Goal: Task Accomplishment & Management: Manage account settings

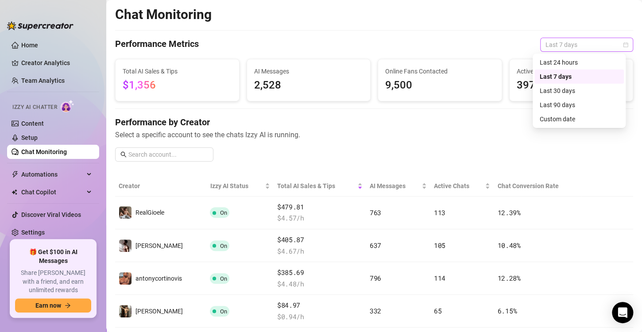
click at [557, 41] on span "Last 7 days" at bounding box center [587, 44] width 82 height 13
click at [581, 107] on div "Last 90 days" at bounding box center [579, 105] width 79 height 10
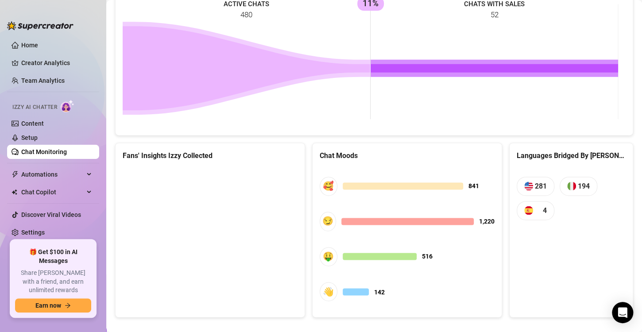
scroll to position [523, 0]
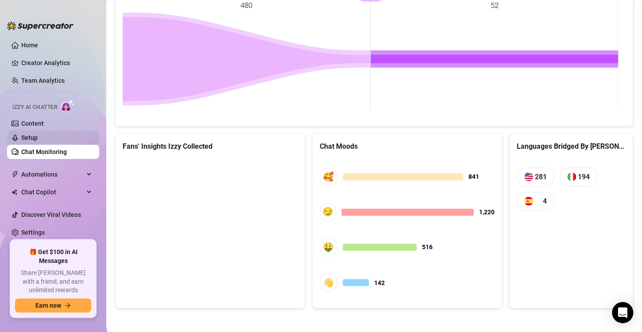
click at [38, 136] on link "Setup" at bounding box center [29, 137] width 16 height 7
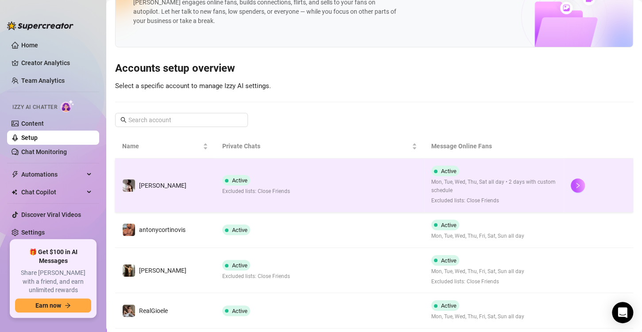
scroll to position [57, 0]
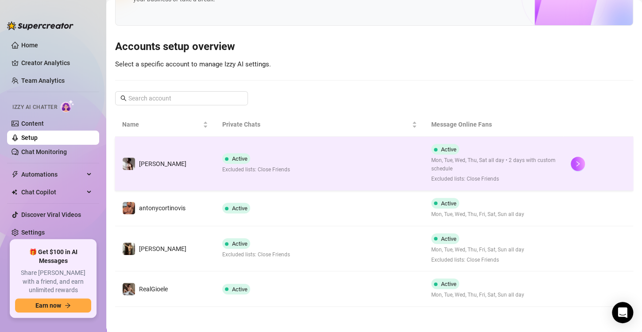
click at [321, 175] on td "Active Excluded lists: Close Friends" at bounding box center [319, 164] width 209 height 54
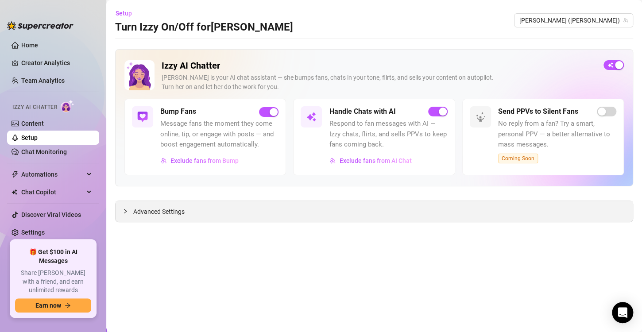
click at [166, 209] on span "Advanced Settings" at bounding box center [158, 212] width 51 height 10
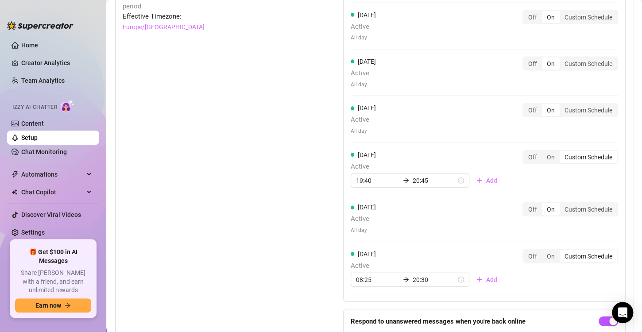
scroll to position [928, 0]
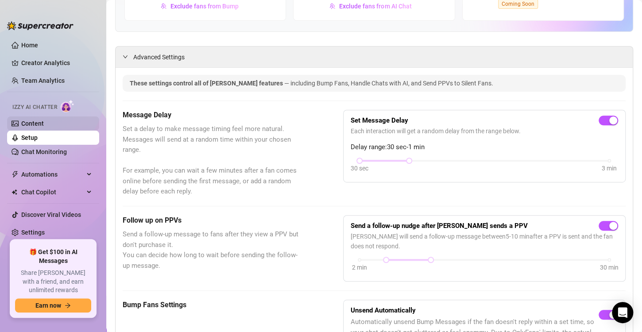
click at [40, 127] on link "Content" at bounding box center [32, 123] width 23 height 7
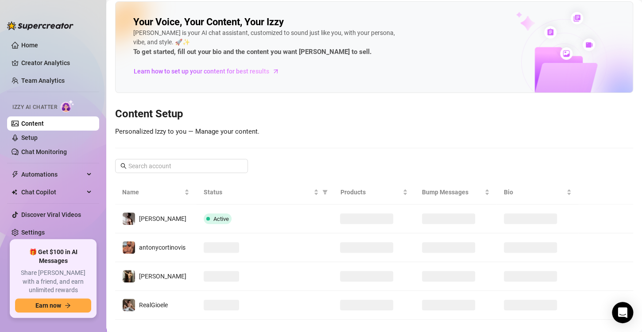
click at [40, 127] on link "Content" at bounding box center [32, 123] width 23 height 7
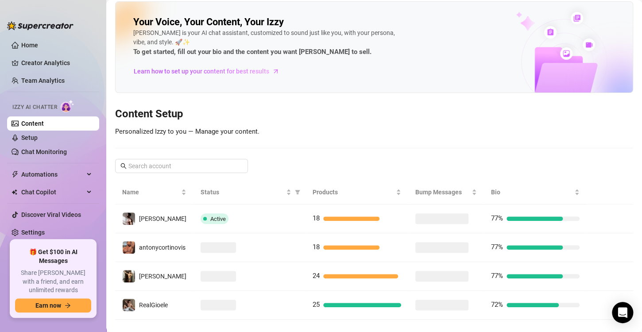
scroll to position [4, 0]
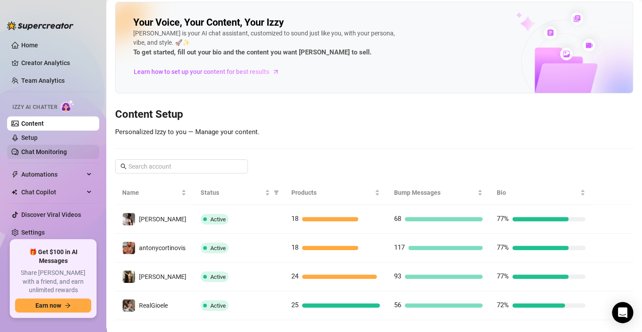
click at [67, 148] on link "Chat Monitoring" at bounding box center [44, 151] width 46 height 7
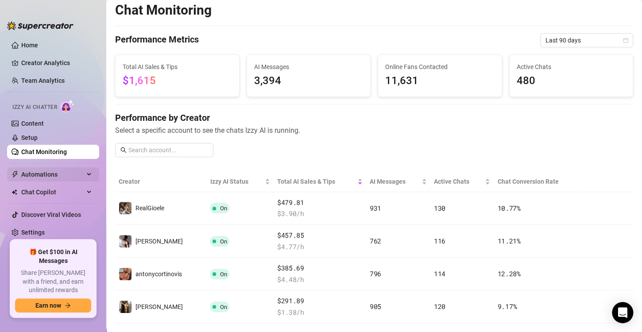
click at [82, 173] on span "Automations" at bounding box center [52, 174] width 63 height 14
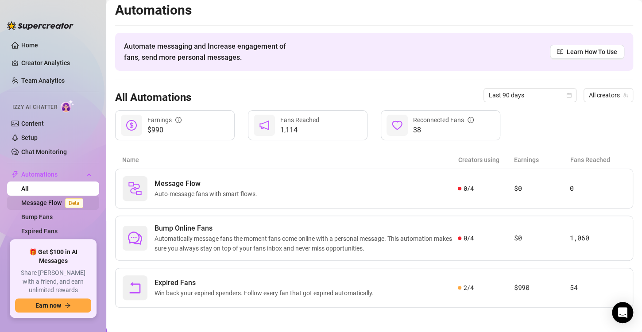
click at [63, 199] on link "Message Flow Beta" at bounding box center [54, 202] width 66 height 7
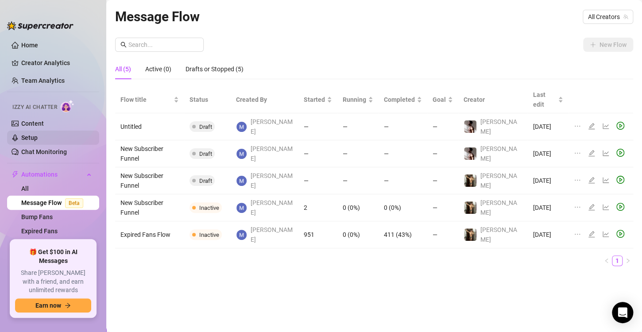
click at [35, 134] on link "Setup" at bounding box center [29, 137] width 16 height 7
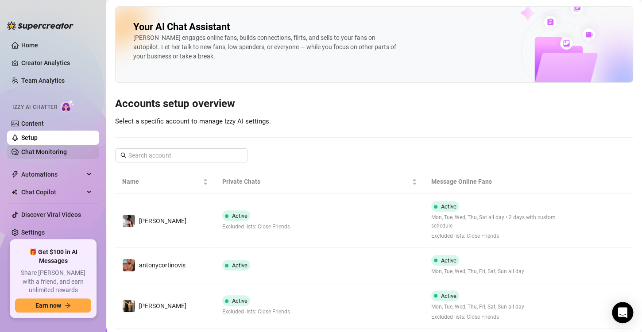
click at [52, 149] on link "Chat Monitoring" at bounding box center [44, 151] width 46 height 7
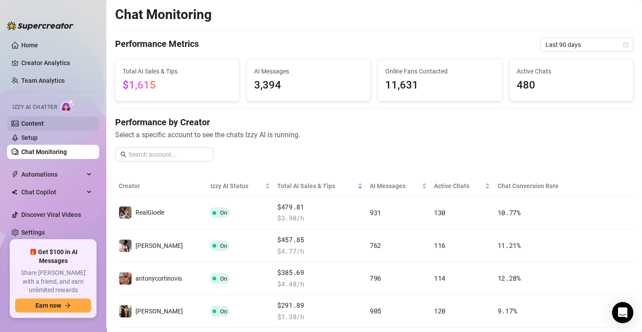
click at [41, 122] on link "Content" at bounding box center [32, 123] width 23 height 7
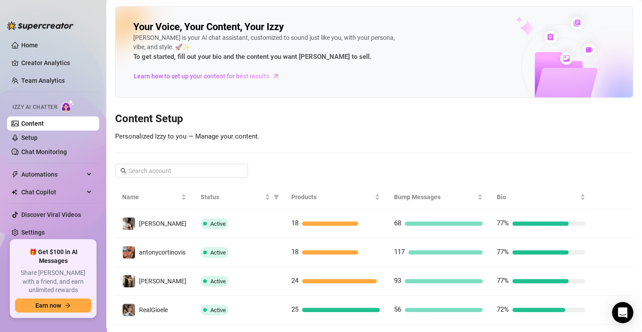
scroll to position [18, 0]
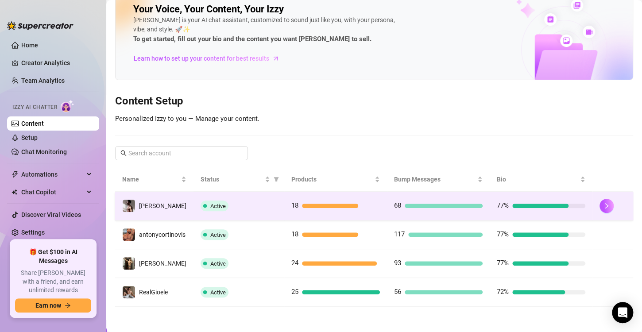
click at [332, 213] on td "18" at bounding box center [335, 206] width 103 height 29
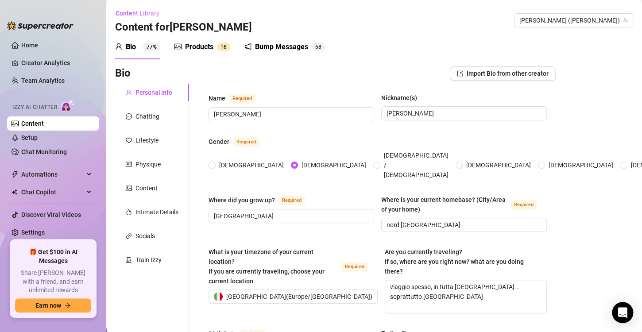
click at [219, 53] on div "Products 1 8" at bounding box center [202, 47] width 56 height 25
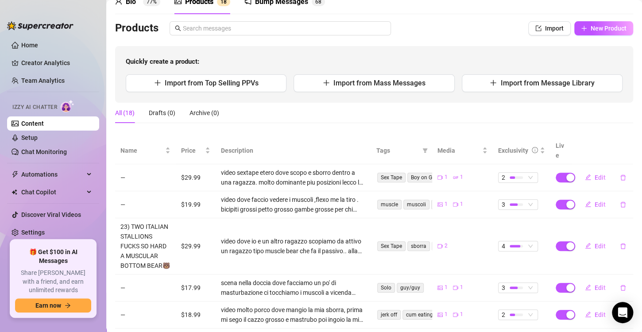
scroll to position [43, 0]
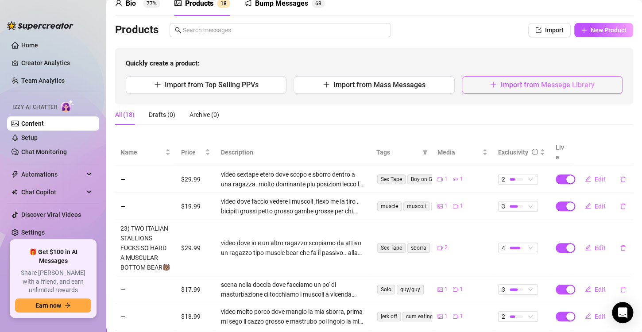
click at [549, 76] on button "Import from Message Library" at bounding box center [542, 85] width 161 height 18
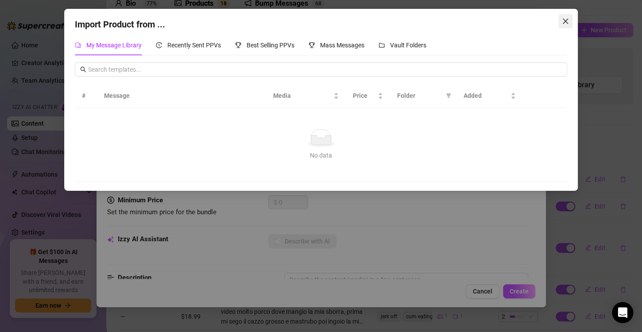
click at [569, 18] on icon "close" at bounding box center [565, 21] width 7 height 7
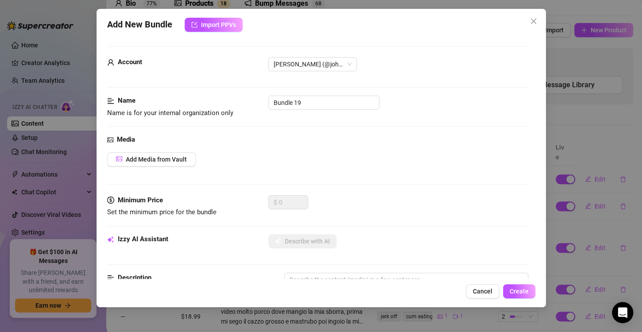
click at [416, 58] on div "[PERSON_NAME] (@johnnyrichsxx)" at bounding box center [398, 64] width 260 height 14
click at [478, 286] on button "Cancel" at bounding box center [483, 291] width 34 height 14
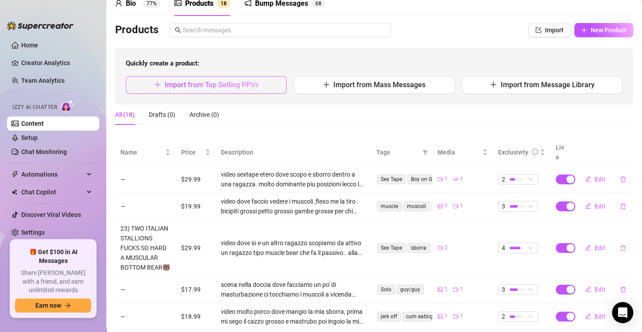
click at [254, 79] on button "Import from Top Selling PPVs" at bounding box center [206, 85] width 161 height 18
type textarea "Type your message here..."
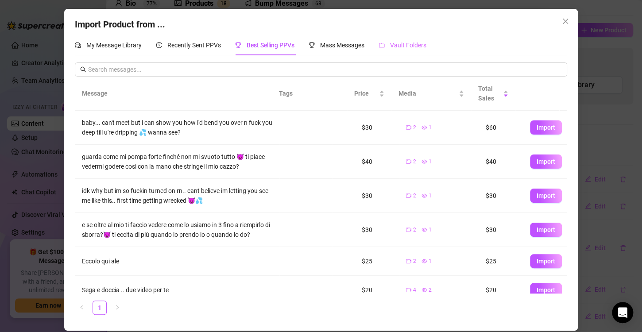
click at [389, 51] on div "Vault Folders" at bounding box center [403, 45] width 48 height 20
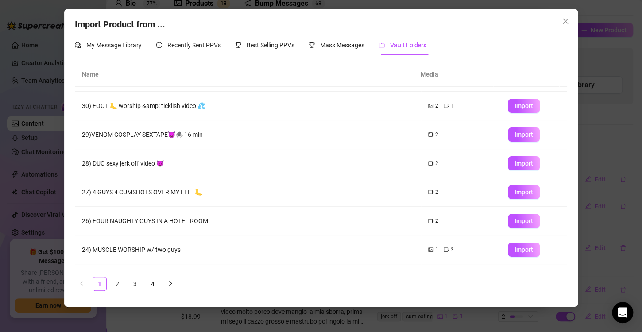
scroll to position [104, 0]
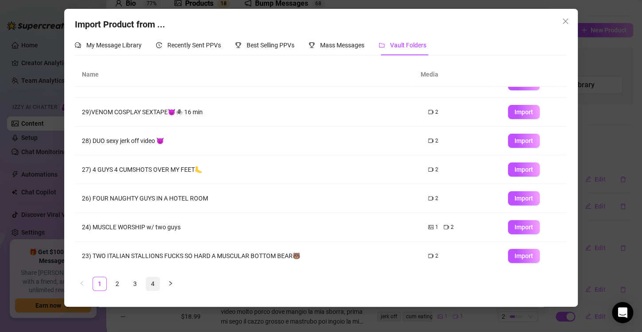
click at [159, 285] on link "4" at bounding box center [152, 283] width 13 height 13
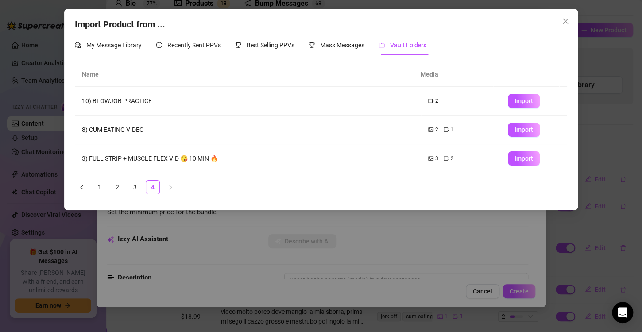
click at [318, 244] on div "Import Product from ... My Message Library Recently Sent PPVs Best Selling PPVs…" at bounding box center [321, 166] width 642 height 332
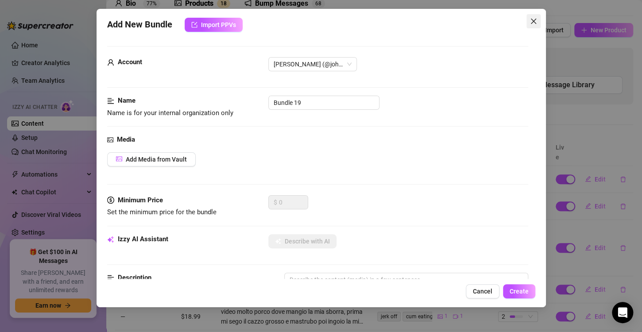
click at [532, 21] on icon "close" at bounding box center [533, 21] width 7 height 7
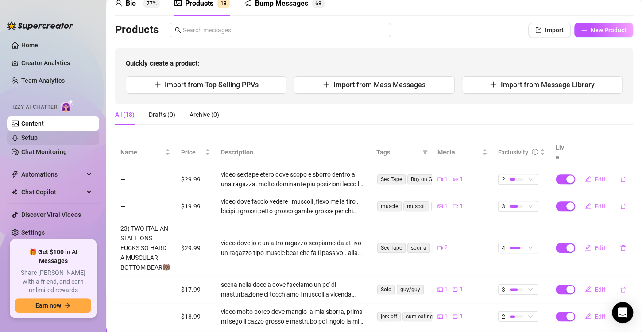
click at [38, 138] on link "Setup" at bounding box center [29, 137] width 16 height 7
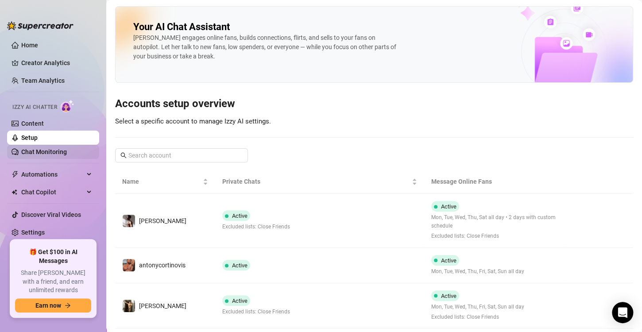
click at [29, 150] on link "Chat Monitoring" at bounding box center [44, 151] width 46 height 7
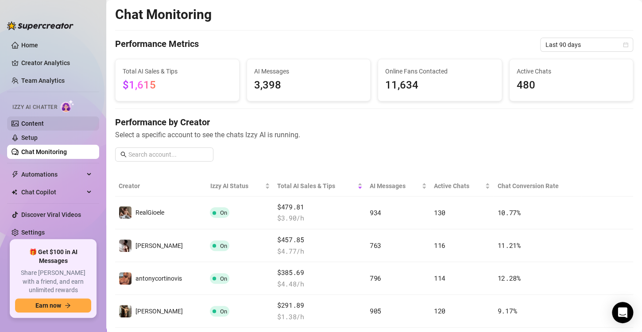
click at [36, 120] on link "Content" at bounding box center [32, 123] width 23 height 7
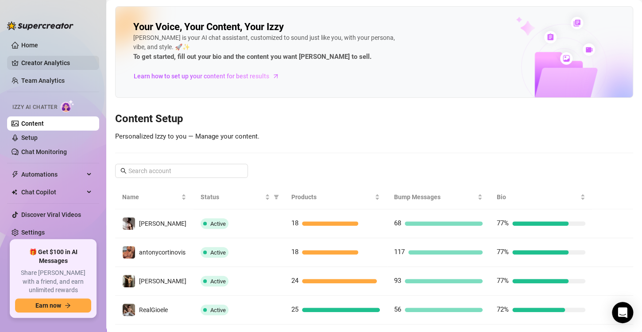
click at [34, 66] on link "Creator Analytics" at bounding box center [56, 63] width 71 height 14
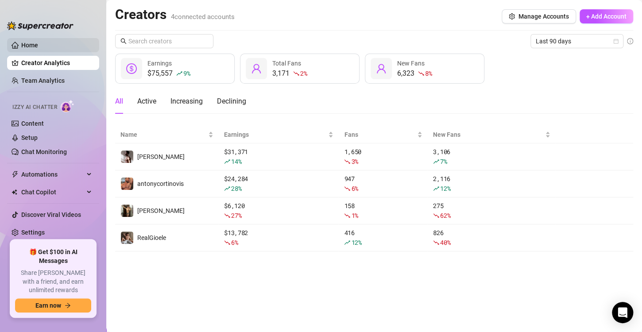
click at [31, 42] on link "Home" at bounding box center [29, 45] width 17 height 7
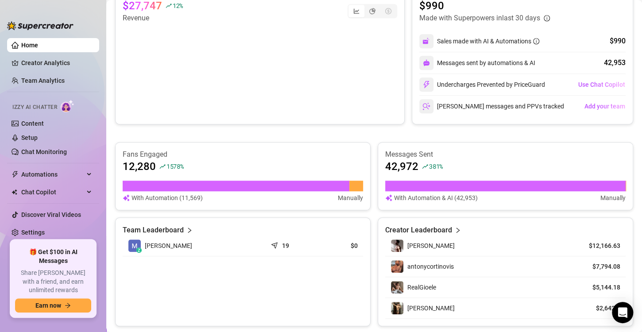
scroll to position [218, 0]
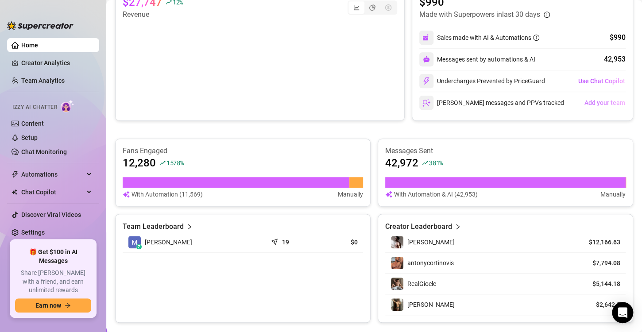
click at [588, 101] on span "Add your team" at bounding box center [605, 102] width 41 height 7
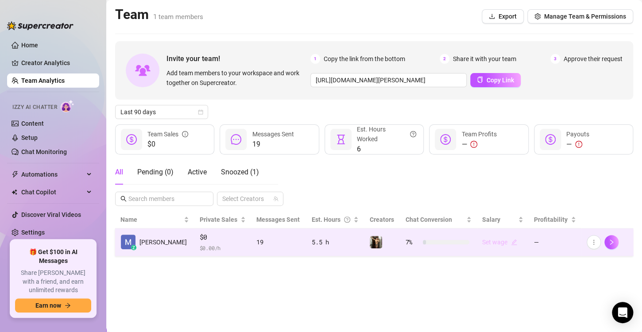
click at [511, 243] on icon "edit" at bounding box center [514, 242] width 6 height 6
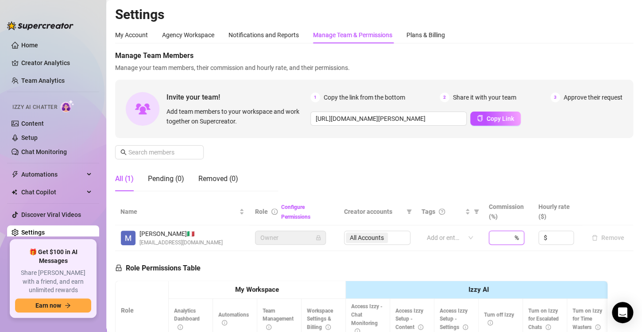
type input "0"
drag, startPoint x: 509, startPoint y: 243, endPoint x: 578, endPoint y: 167, distance: 102.2
click at [578, 167] on div "Manage Team Members Manage your team members, their commission and hourly rate,…" at bounding box center [374, 124] width 518 height 148
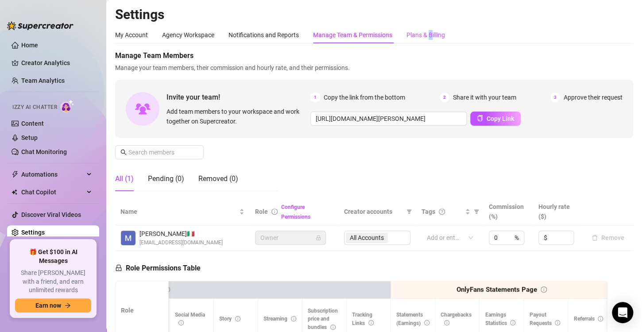
click at [433, 37] on div "Plans & Billing" at bounding box center [425, 35] width 39 height 10
click at [432, 35] on div "Plans & Billing" at bounding box center [425, 35] width 39 height 10
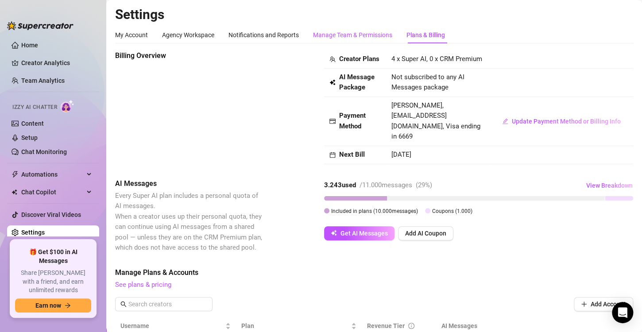
click at [382, 36] on div "Manage Team & Permissions" at bounding box center [352, 35] width 79 height 10
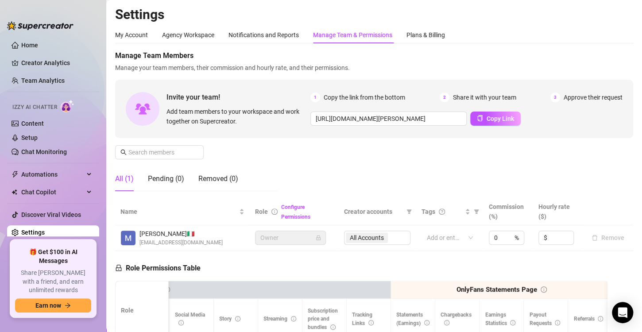
click at [379, 36] on div "Manage Team & Permissions" at bounding box center [352, 35] width 79 height 10
click at [280, 33] on div "Notifications and Reports" at bounding box center [263, 35] width 70 height 10
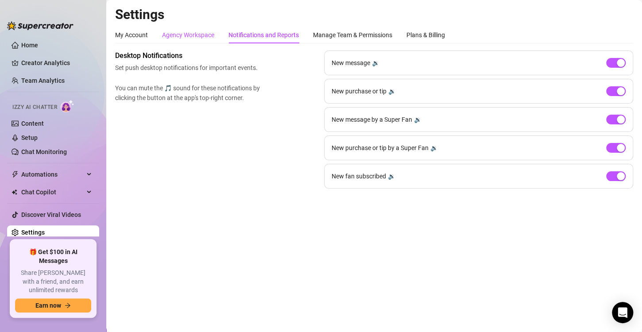
click at [208, 37] on div "Agency Workspace" at bounding box center [188, 35] width 52 height 10
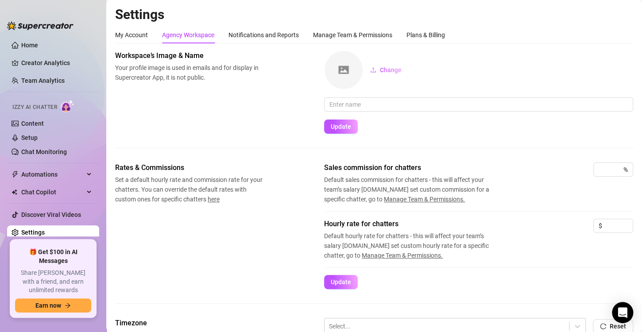
click at [150, 37] on div "My Account Agency Workspace Notifications and Reports Manage Team & Permissions…" at bounding box center [280, 35] width 330 height 17
click at [143, 35] on div "My Account" at bounding box center [131, 35] width 33 height 10
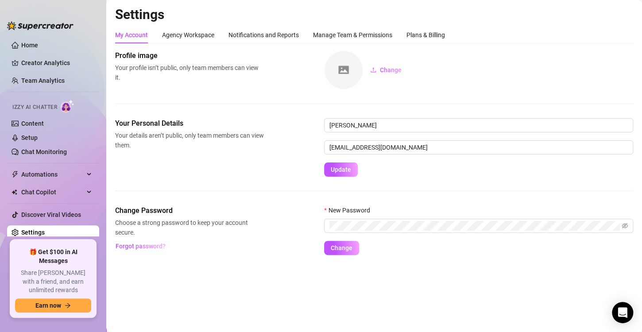
click at [143, 35] on div "My Account" at bounding box center [131, 35] width 33 height 10
